Goal: Task Accomplishment & Management: Manage account settings

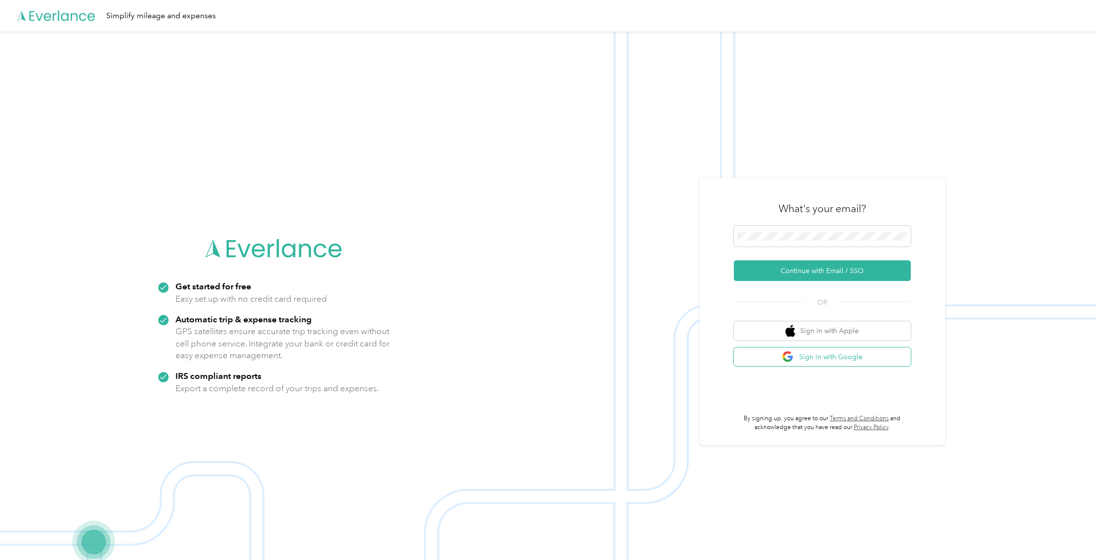
scroll to position [1, 0]
click at [838, 353] on button "Sign in with Google" at bounding box center [822, 355] width 177 height 19
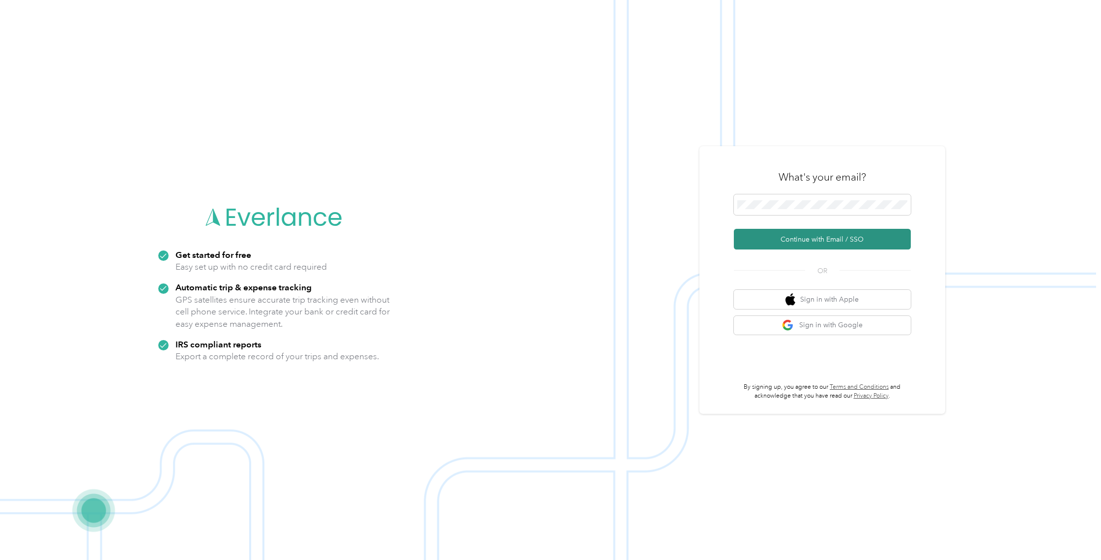
scroll to position [0, 0]
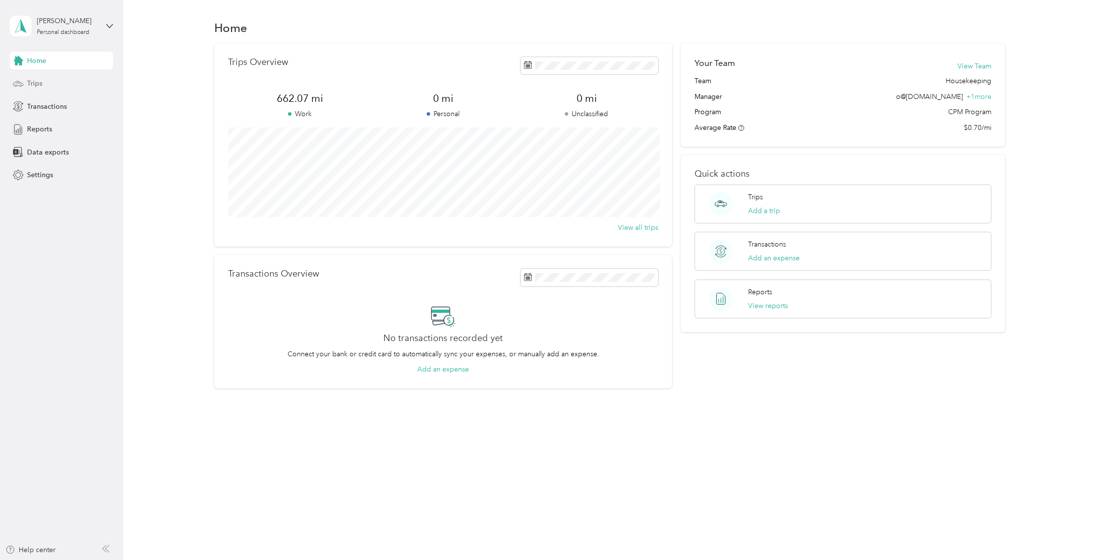
click at [55, 85] on div "Trips" at bounding box center [61, 84] width 103 height 18
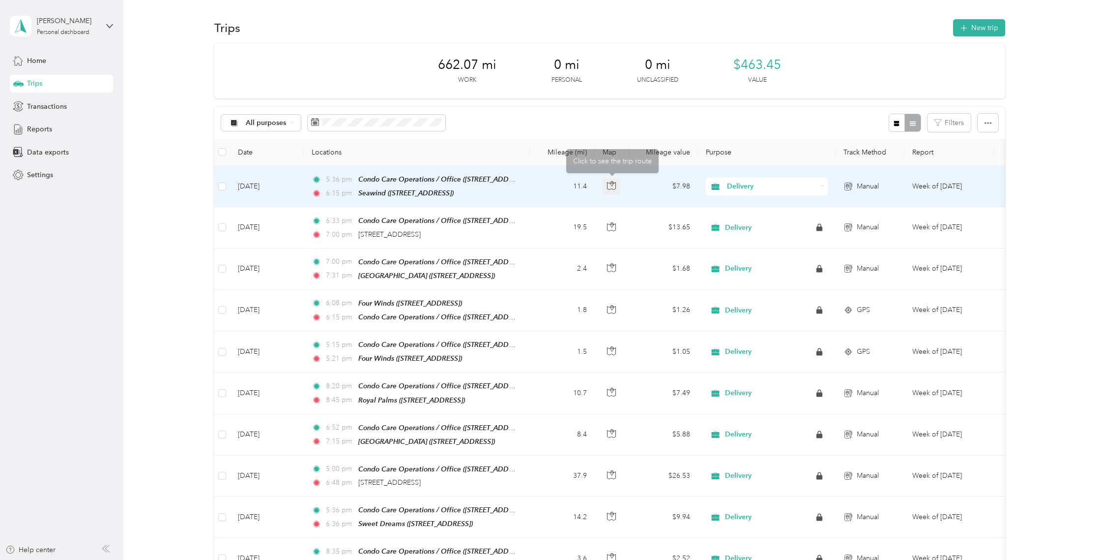
click at [613, 185] on icon "button" at bounding box center [611, 185] width 9 height 9
click at [771, 186] on span "Delivery" at bounding box center [772, 186] width 90 height 11
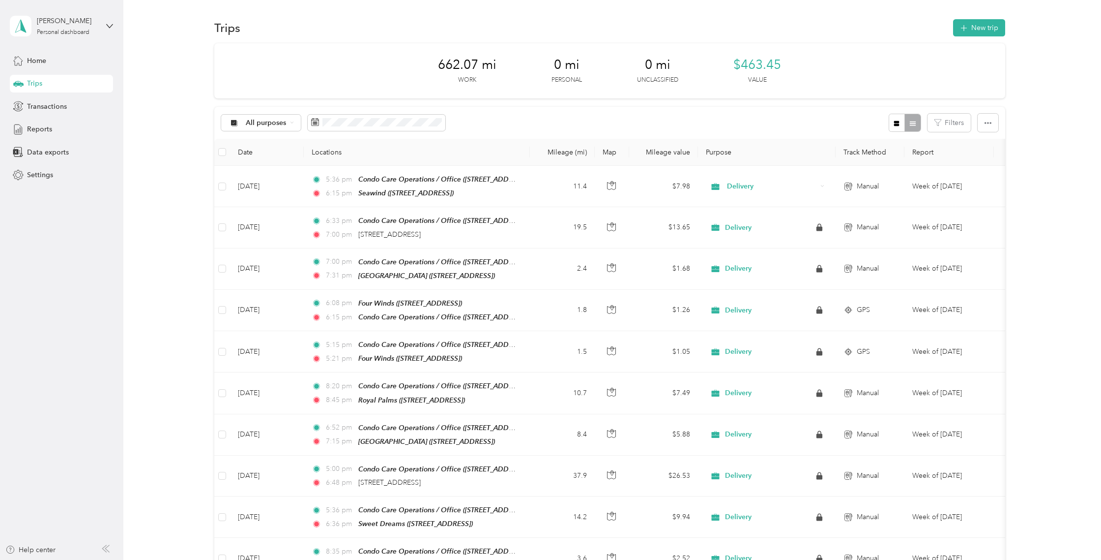
click at [818, 151] on th "Purpose" at bounding box center [767, 152] width 138 height 27
click at [55, 129] on div "Reports" at bounding box center [61, 129] width 103 height 18
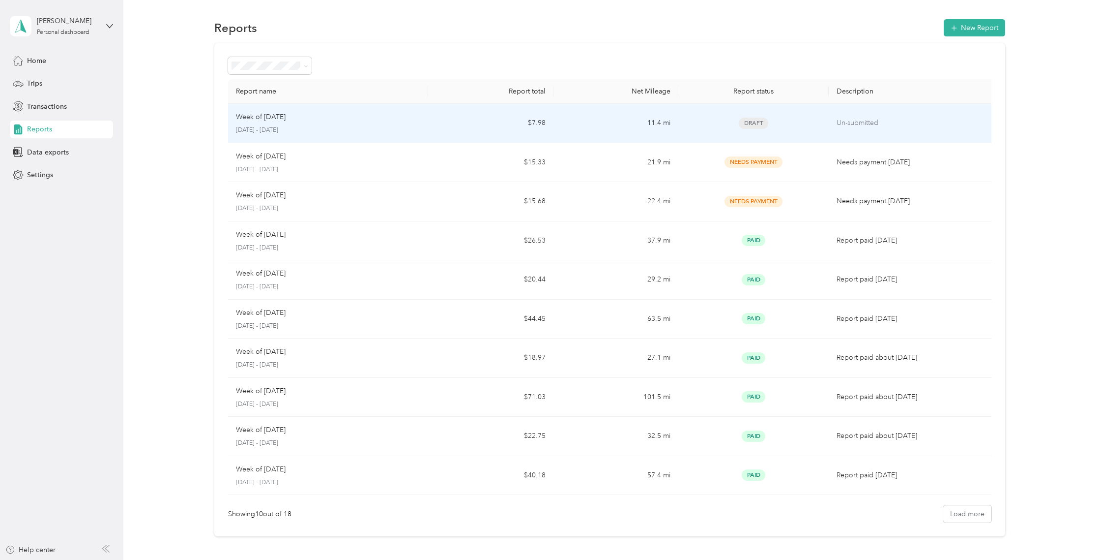
click at [755, 126] on span "Draft" at bounding box center [754, 123] width 30 height 11
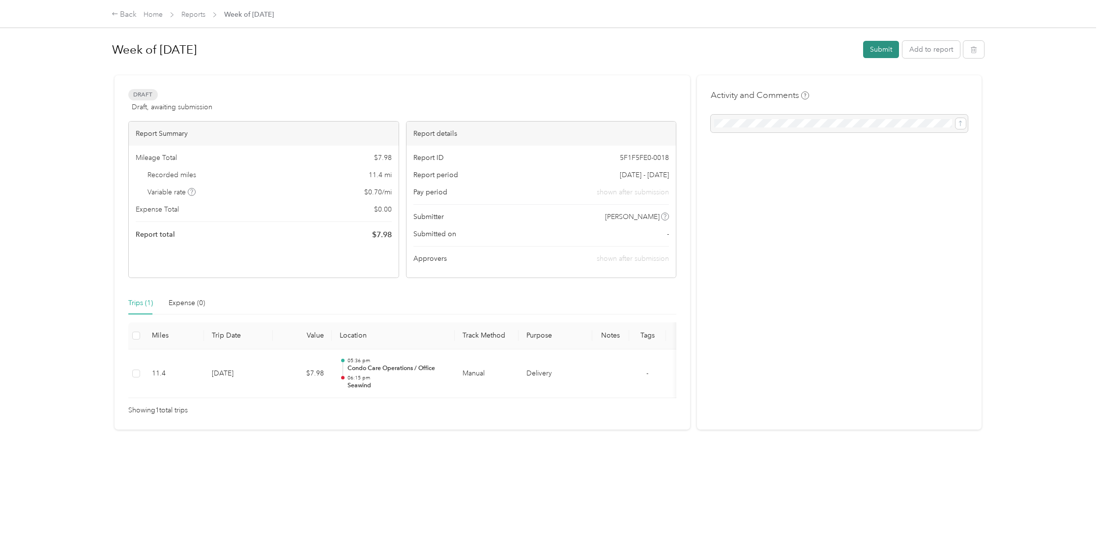
click at [882, 48] on button "Submit" at bounding box center [881, 49] width 36 height 17
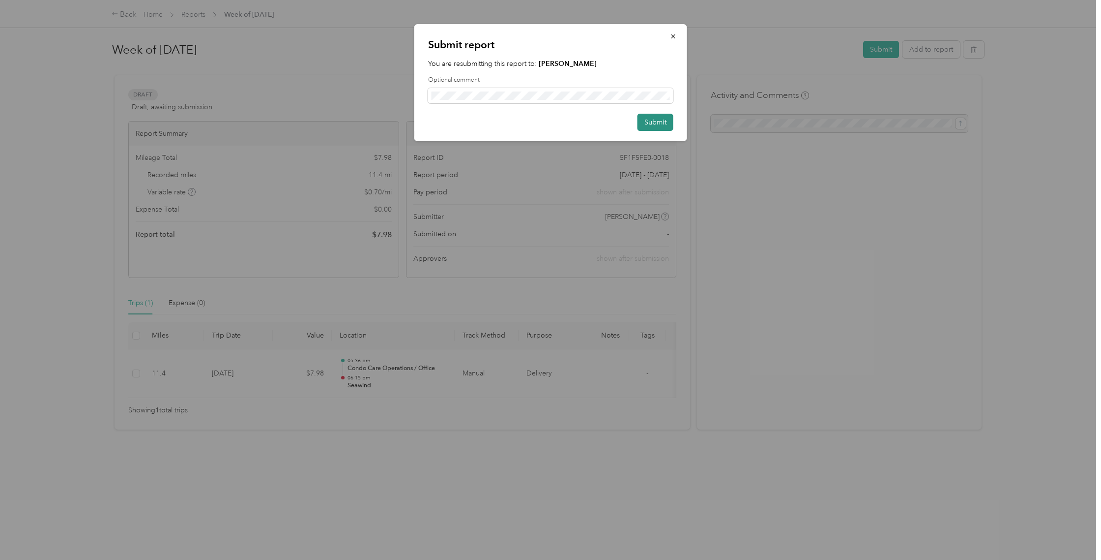
click at [653, 125] on button "Submit" at bounding box center [656, 122] width 36 height 17
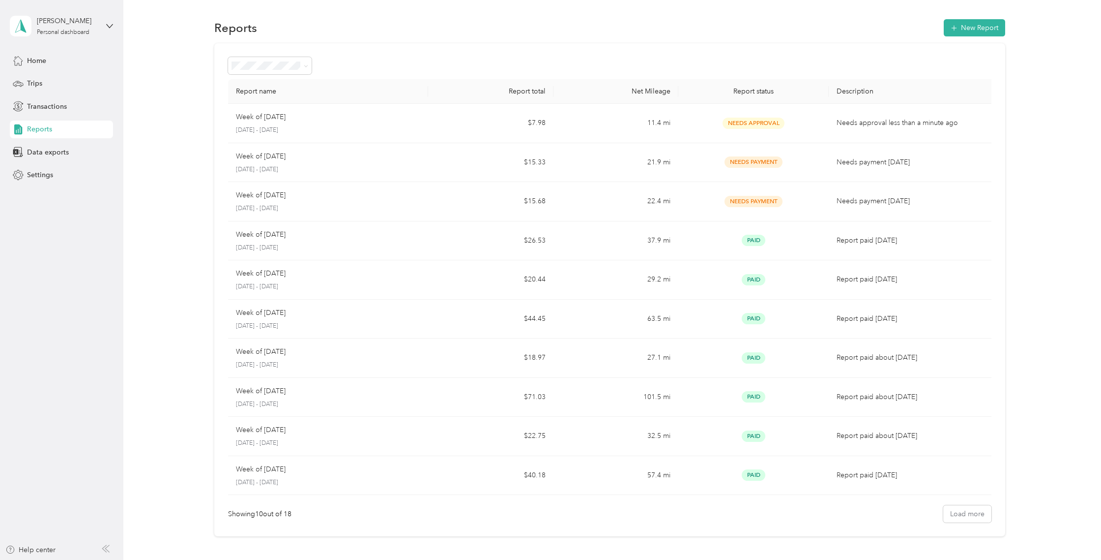
click at [35, 277] on aside "[PERSON_NAME] Personal dashboard Home Trips Transactions Reports Data exports S…" at bounding box center [61, 280] width 123 height 560
